Goal: Task Accomplishment & Management: Manage account settings

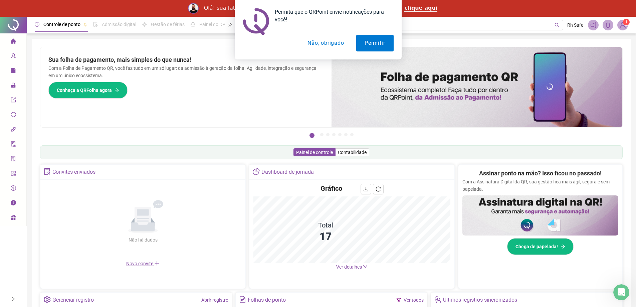
click at [338, 42] on button "Não, obrigado" at bounding box center [325, 43] width 53 height 17
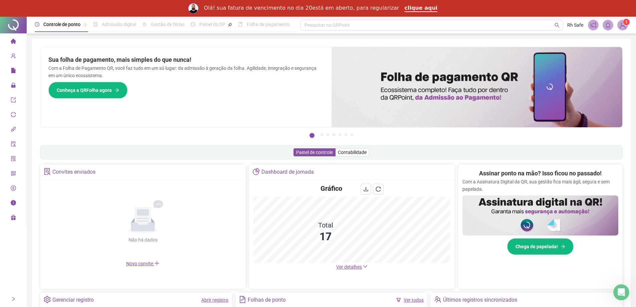
click at [620, 29] on img at bounding box center [622, 25] width 10 height 10
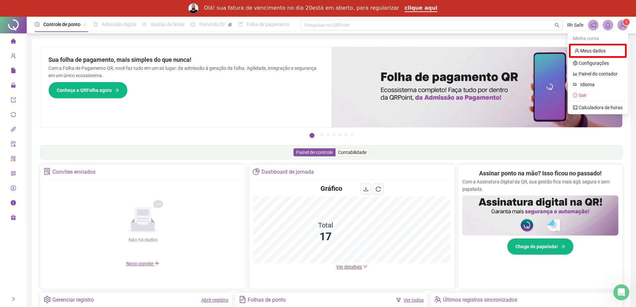
click at [620, 28] on img at bounding box center [622, 25] width 10 height 10
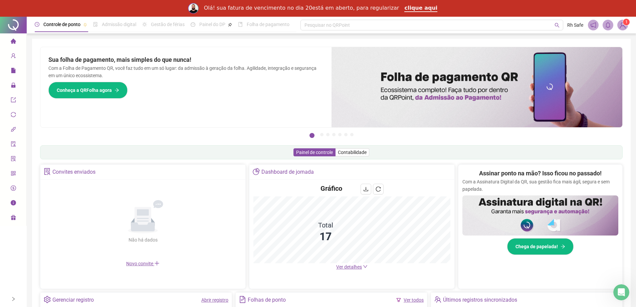
click at [620, 28] on img at bounding box center [622, 25] width 10 height 10
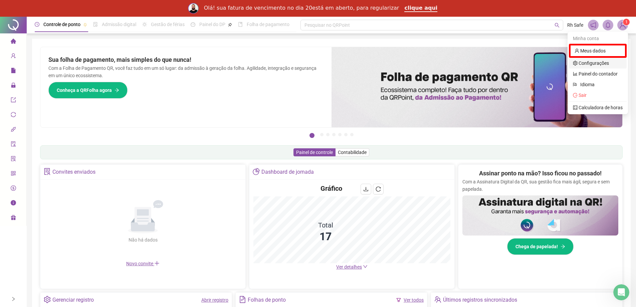
click at [603, 64] on link "Configurações" at bounding box center [591, 62] width 36 height 5
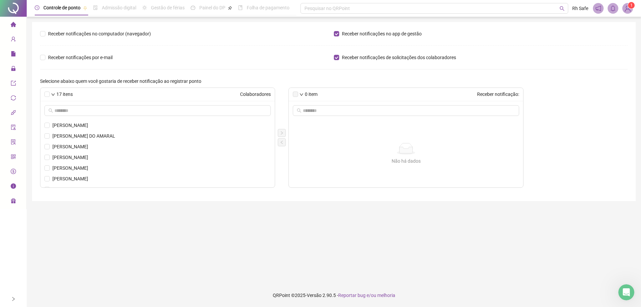
click at [625, 6] on img at bounding box center [627, 8] width 10 height 10
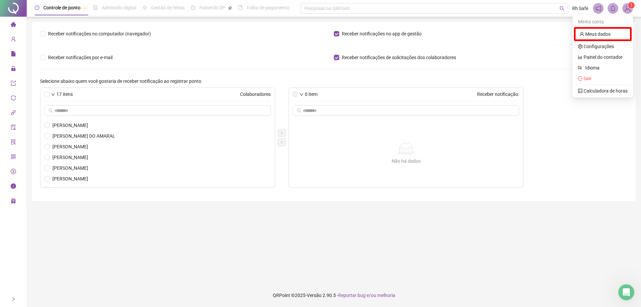
click at [597, 114] on div "17 itens Colaboradores [PERSON_NAME] DO AMARAL [PERSON_NAME] [PERSON_NAME] [PER…" at bounding box center [333, 137] width 587 height 100
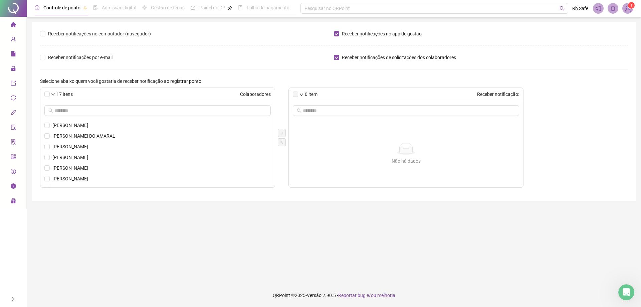
click at [10, 10] on div at bounding box center [13, 8] width 27 height 17
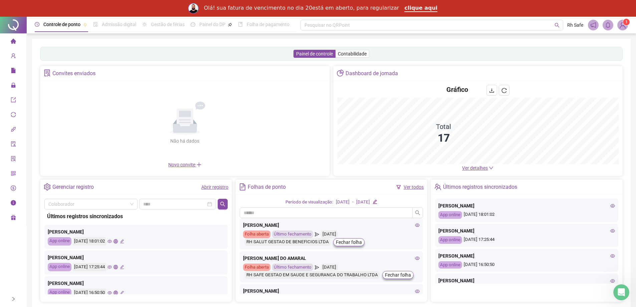
click at [629, 25] on header "Controle de ponto Admissão digital Gestão de férias Painel do DP Folha de pagam…" at bounding box center [331, 25] width 609 height 17
click at [625, 25] on span "1" at bounding box center [626, 22] width 2 height 7
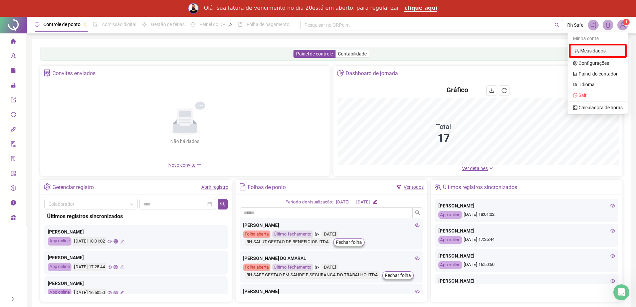
click at [587, 48] on link "Meus dados" at bounding box center [589, 50] width 31 height 5
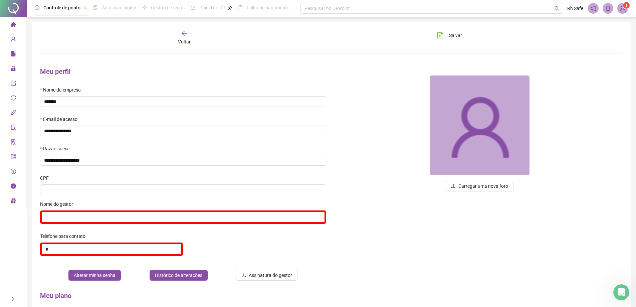
drag, startPoint x: 226, startPoint y: 74, endPoint x: 389, endPoint y: 79, distance: 162.9
click at [389, 79] on div at bounding box center [480, 125] width 286 height 100
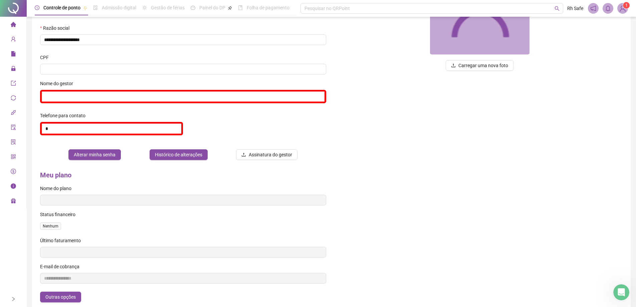
scroll to position [152, 0]
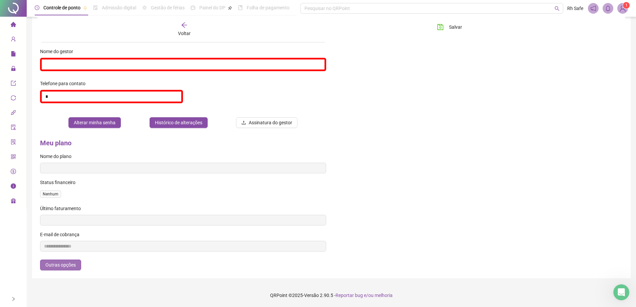
click at [79, 264] on button "Outras opções" at bounding box center [60, 264] width 41 height 11
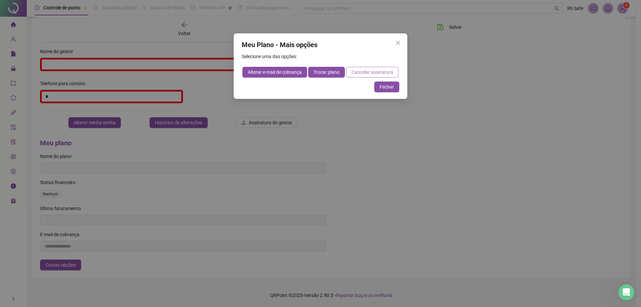
drag, startPoint x: 353, startPoint y: 66, endPoint x: 359, endPoint y: 73, distance: 9.2
click at [353, 67] on div "Selecione uma das opções: Alterar e-mail de cobrança Trocar plano Cancelar assi…" at bounding box center [320, 65] width 157 height 25
click at [359, 73] on span "Cancelar assinatura" at bounding box center [372, 71] width 42 height 7
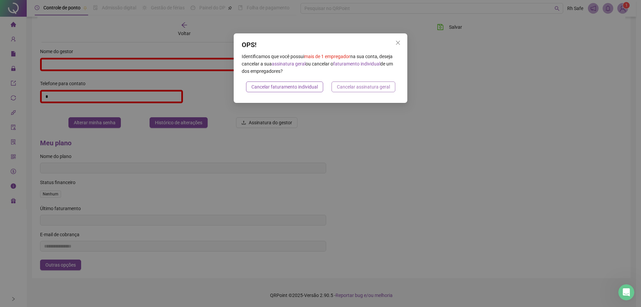
click at [344, 87] on span "Cancelar assinatura geral" at bounding box center [363, 86] width 53 height 7
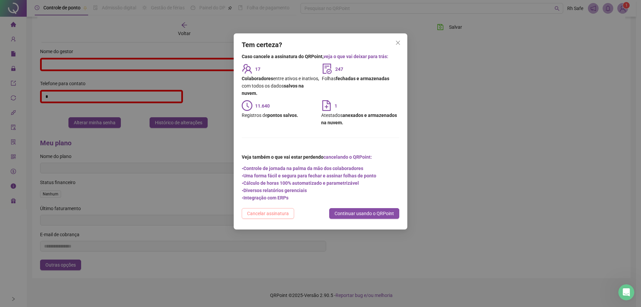
click at [258, 214] on span "Cancelar assinatura" at bounding box center [268, 213] width 42 height 7
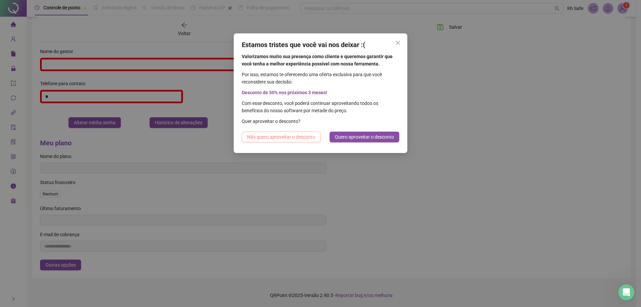
click at [307, 140] on span "Não quero aproveitar o desconto" at bounding box center [281, 136] width 68 height 7
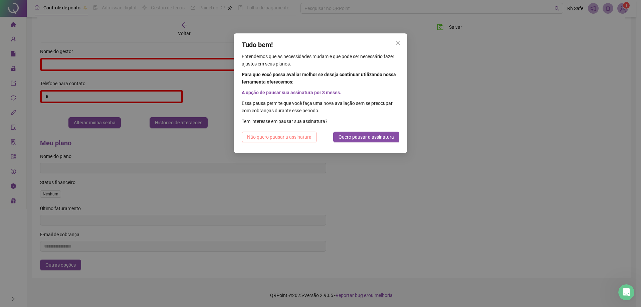
click at [287, 139] on span "Não quero pausar a assinatura" at bounding box center [279, 136] width 64 height 7
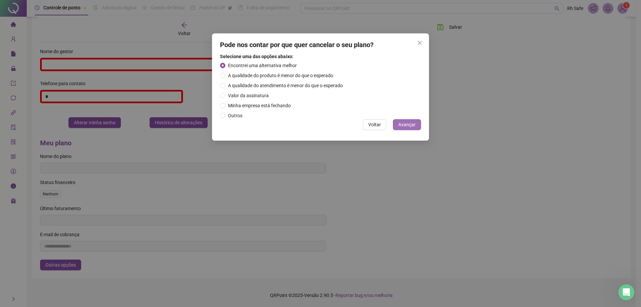
click at [399, 127] on span "Avançar" at bounding box center [406, 124] width 17 height 7
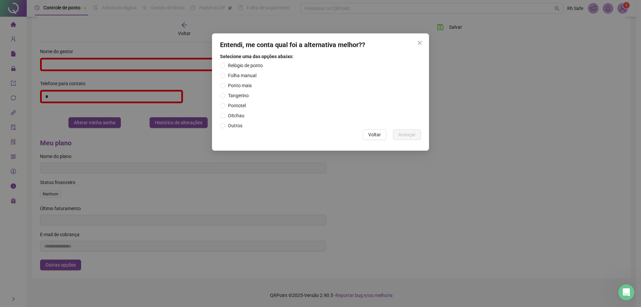
click at [219, 66] on div "Entendi, me conta qual foi a alternativa melhor?? Selecione uma das opções abai…" at bounding box center [320, 91] width 217 height 117
click at [412, 132] on button "Avançar" at bounding box center [407, 134] width 28 height 11
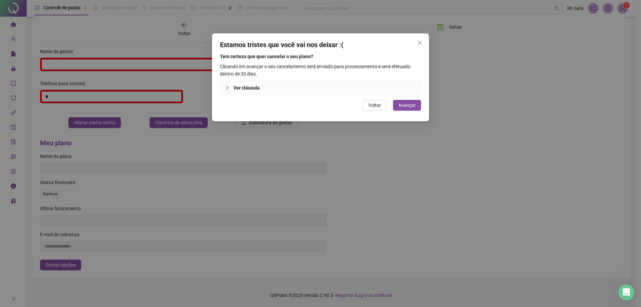
click at [237, 94] on div "Ver cláusula" at bounding box center [320, 87] width 201 height 15
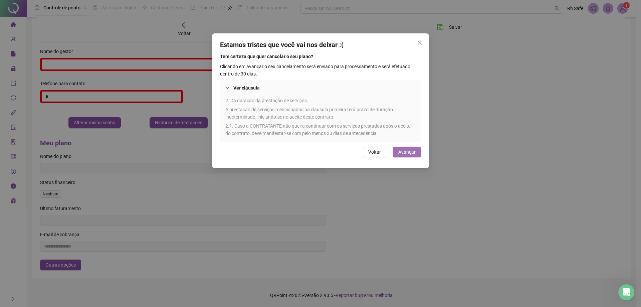
click at [403, 151] on span "Avançar" at bounding box center [406, 151] width 17 height 7
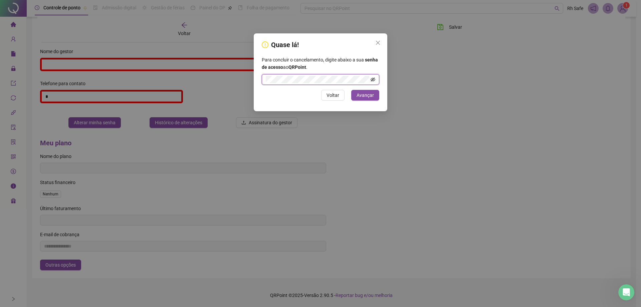
click at [373, 78] on icon "eye-invisible" at bounding box center [372, 79] width 5 height 4
click at [368, 97] on span "Avançar" at bounding box center [364, 94] width 17 height 7
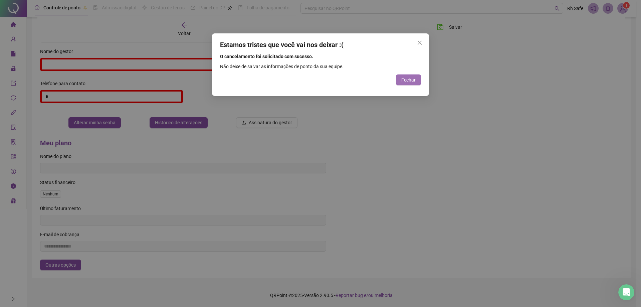
click at [406, 80] on span "Fechar" at bounding box center [408, 79] width 14 height 7
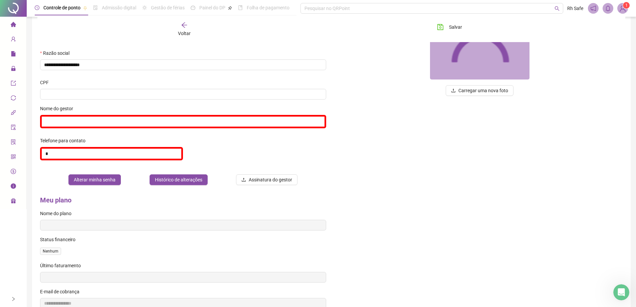
scroll to position [0, 0]
